Goal: Task Accomplishment & Management: Manage account settings

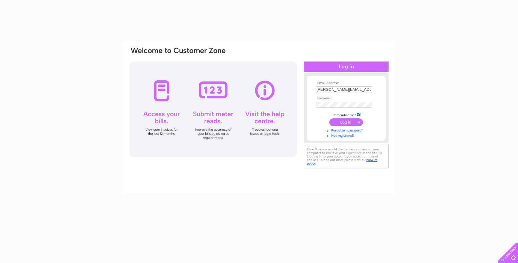
click at [345, 120] on input "submit" at bounding box center [346, 122] width 34 height 8
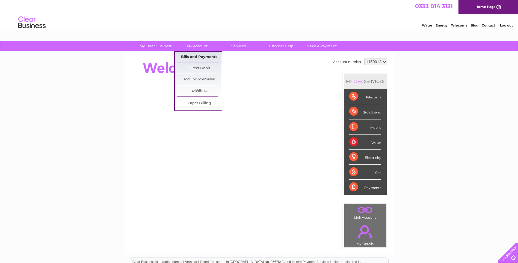
click at [192, 55] on link "Bills and Payments" at bounding box center [199, 57] width 45 height 11
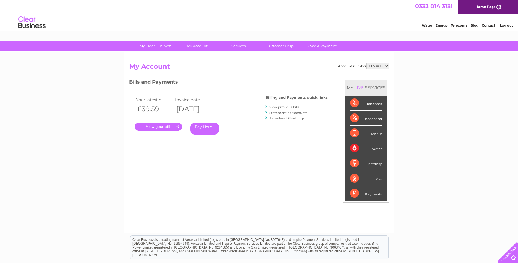
click at [162, 127] on link "." at bounding box center [159, 127] width 48 height 8
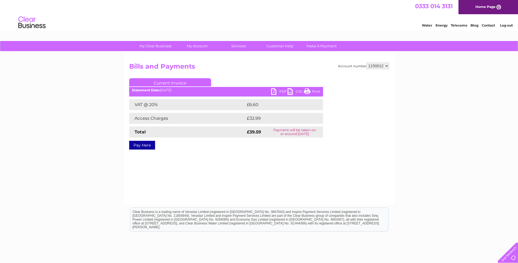
click at [275, 91] on link "PDF" at bounding box center [279, 92] width 16 height 8
